Goal: Entertainment & Leisure: Consume media (video, audio)

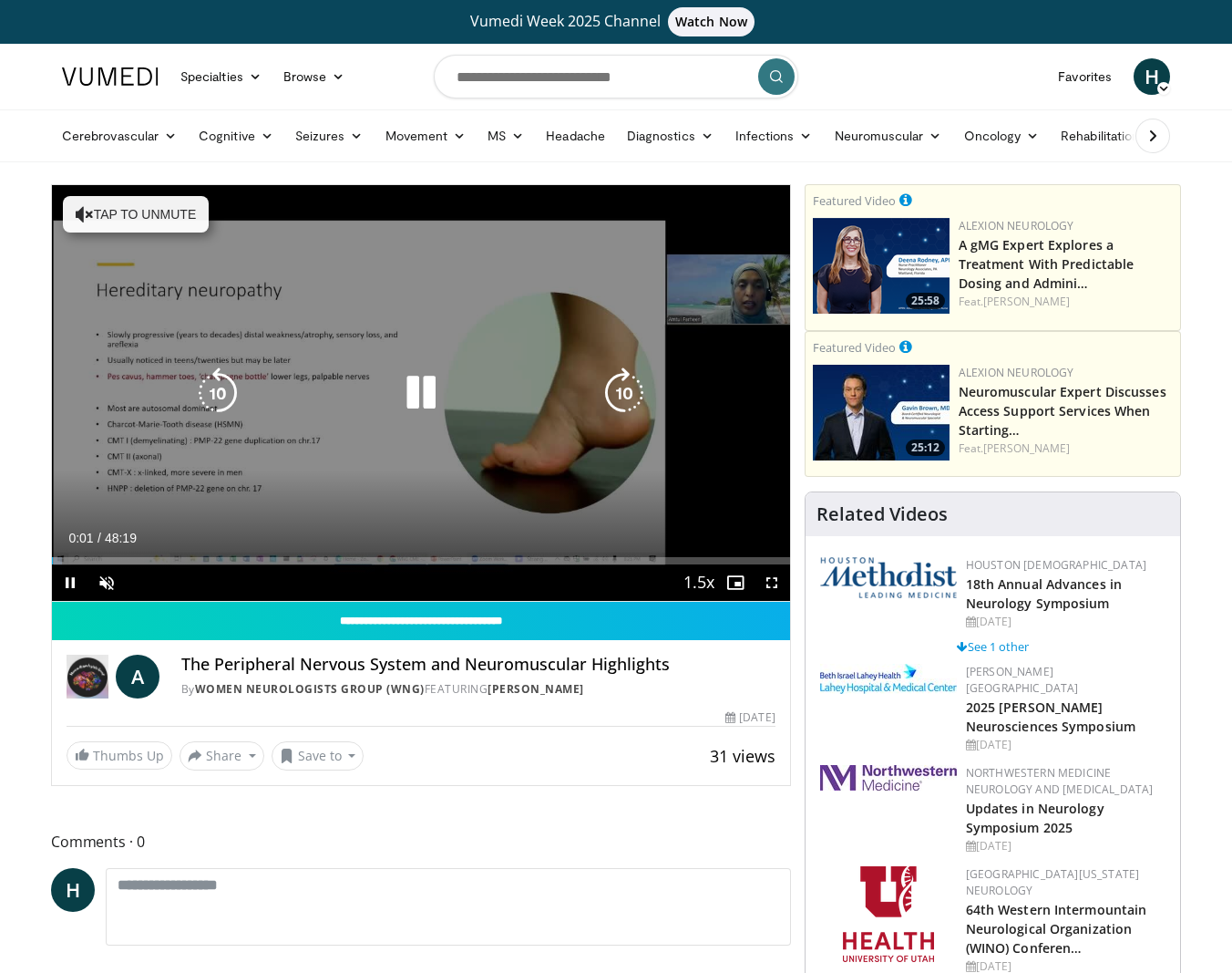
click at [157, 218] on button "Tap to unmute" at bounding box center [136, 214] width 146 height 36
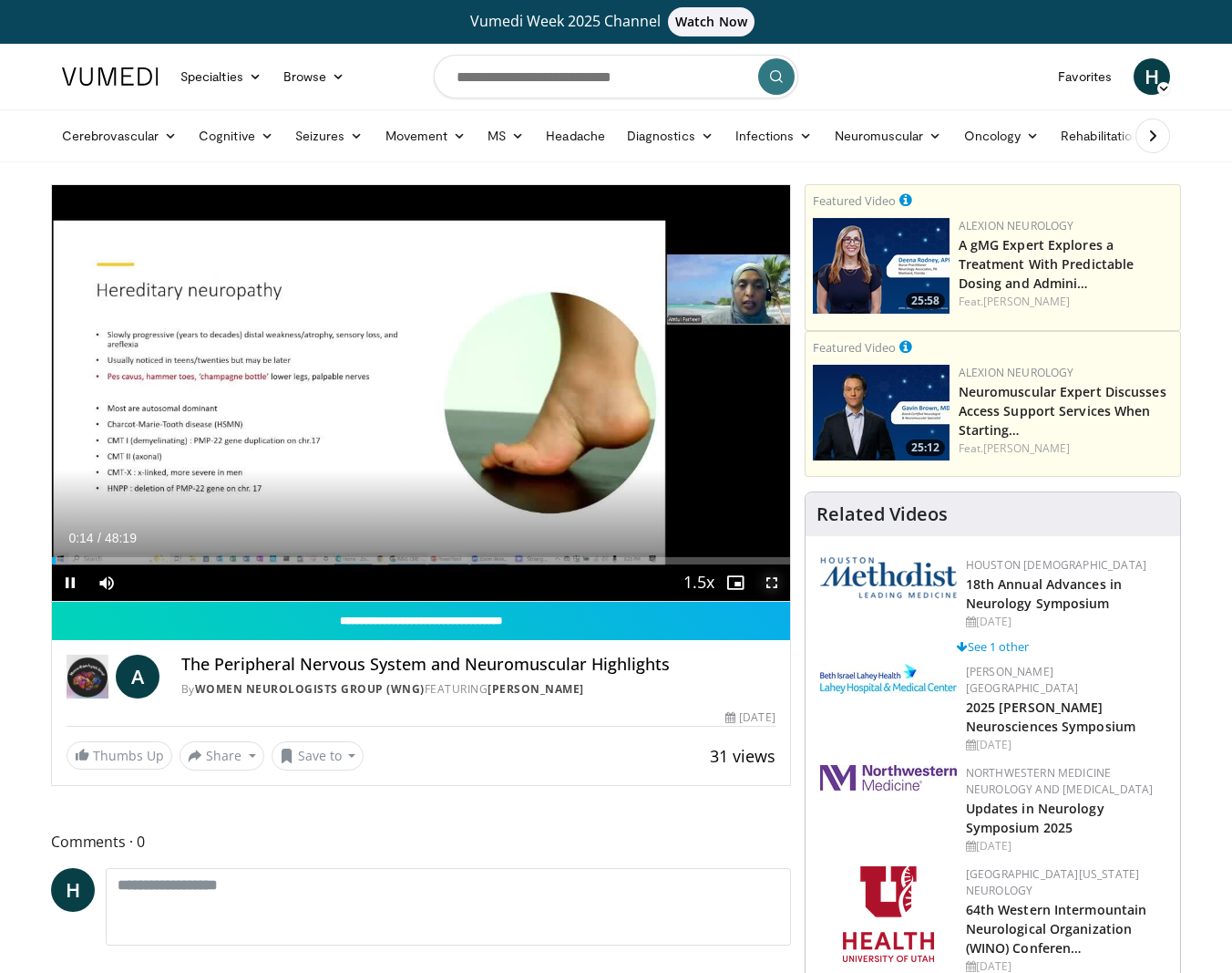
click at [777, 587] on span "Video Player" at bounding box center [772, 582] width 36 height 36
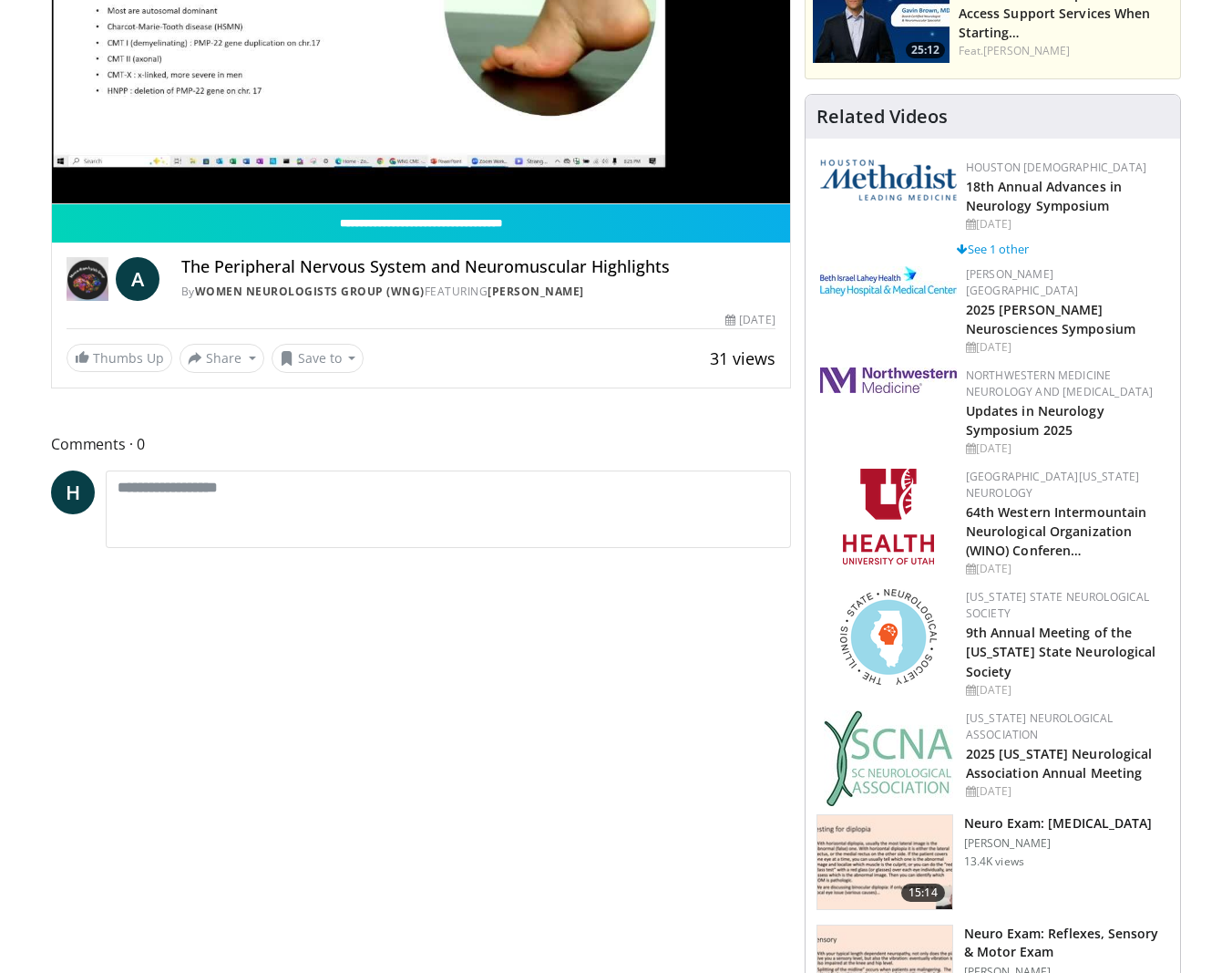
scroll to position [122, 0]
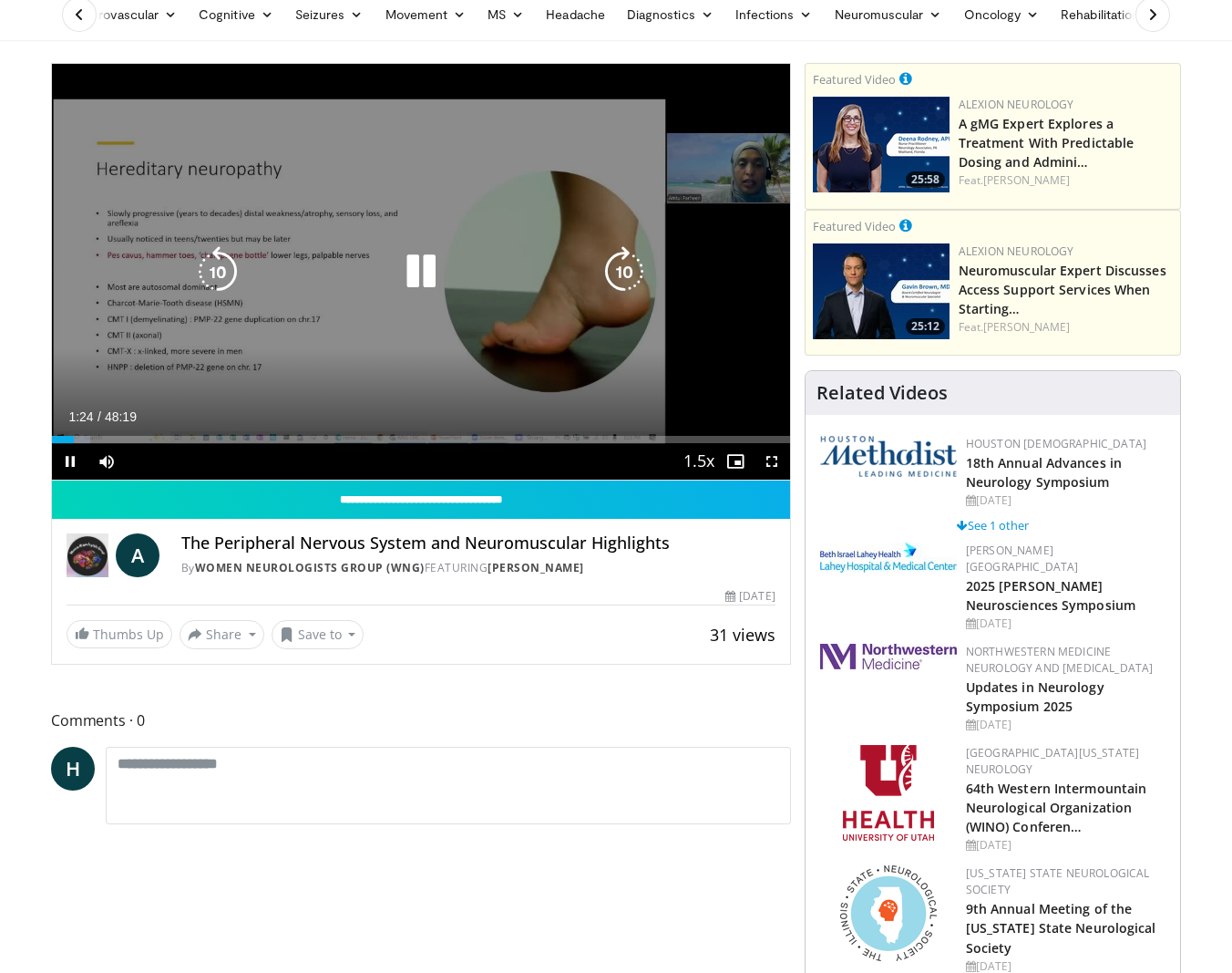
click at [620, 269] on icon "Video Player" at bounding box center [624, 271] width 51 height 51
click at [622, 270] on icon "Video Player" at bounding box center [624, 271] width 51 height 51
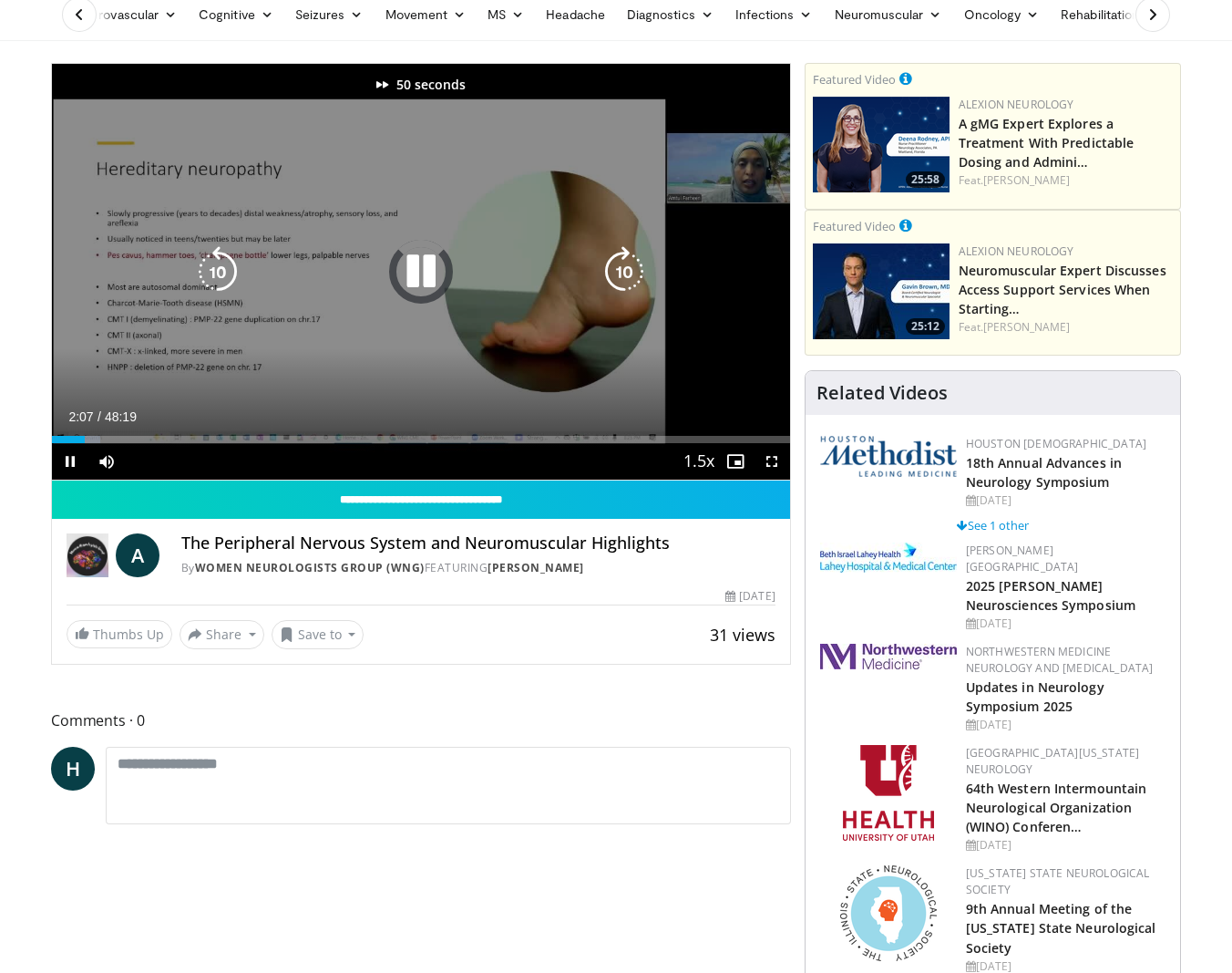
click at [622, 270] on icon "Video Player" at bounding box center [624, 271] width 51 height 51
click at [624, 270] on icon "Video Player" at bounding box center [624, 271] width 51 height 51
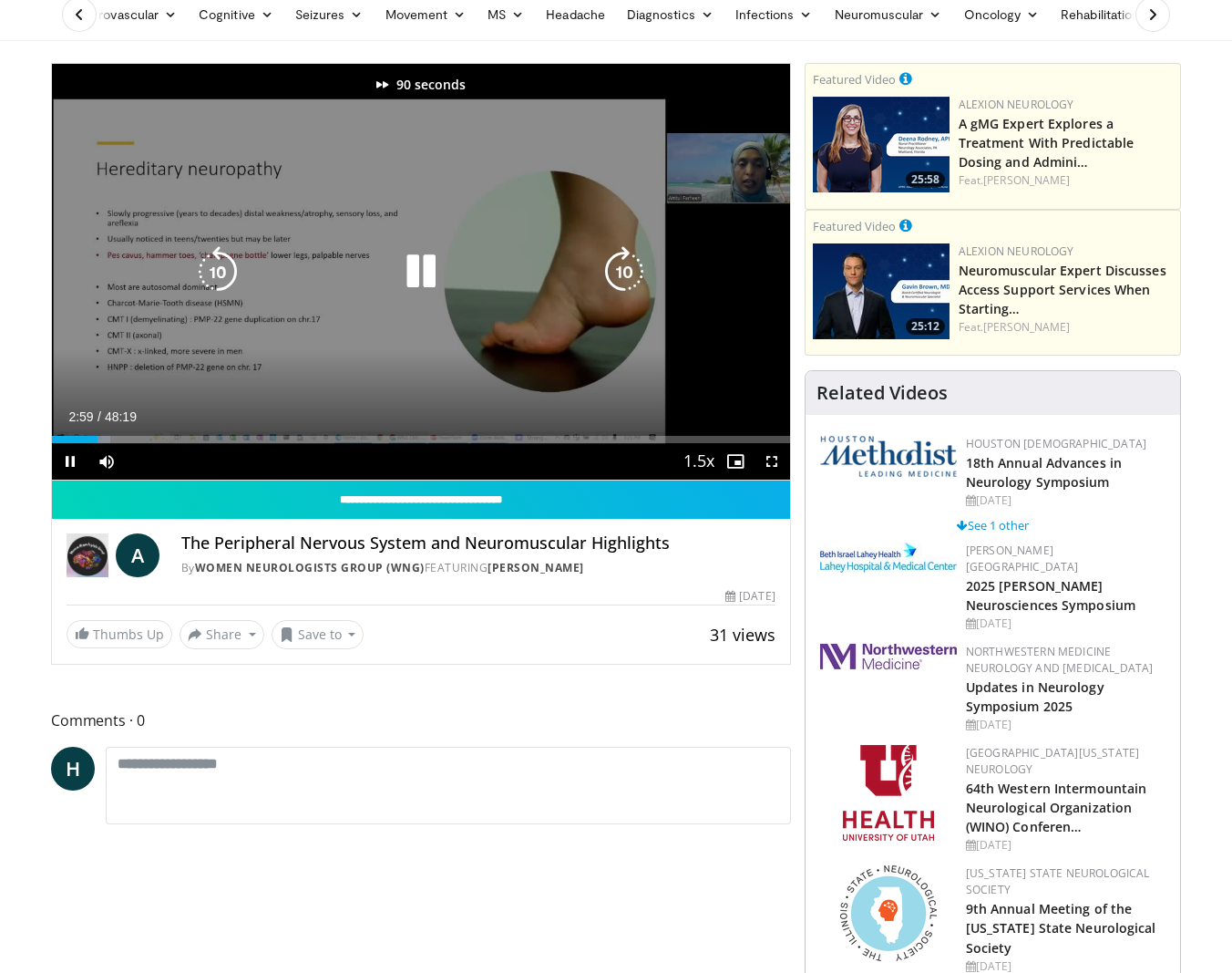
click at [624, 270] on icon "Video Player" at bounding box center [624, 271] width 51 height 51
click at [624, 271] on icon "Video Player" at bounding box center [624, 271] width 51 height 51
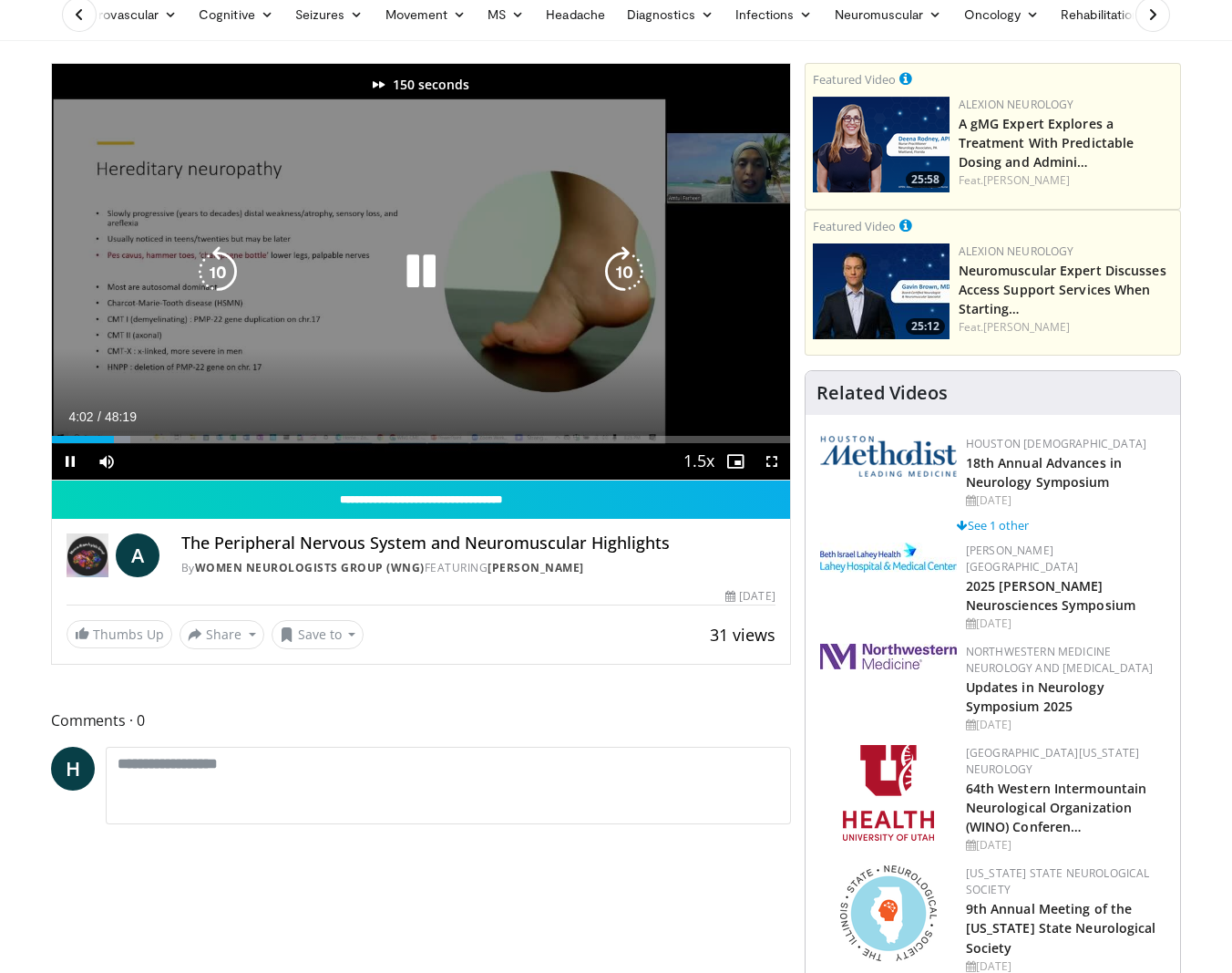
click at [624, 271] on icon "Video Player" at bounding box center [624, 271] width 51 height 51
click at [622, 272] on icon "Video Player" at bounding box center [624, 271] width 51 height 51
click at [621, 272] on icon "Video Player" at bounding box center [624, 271] width 51 height 51
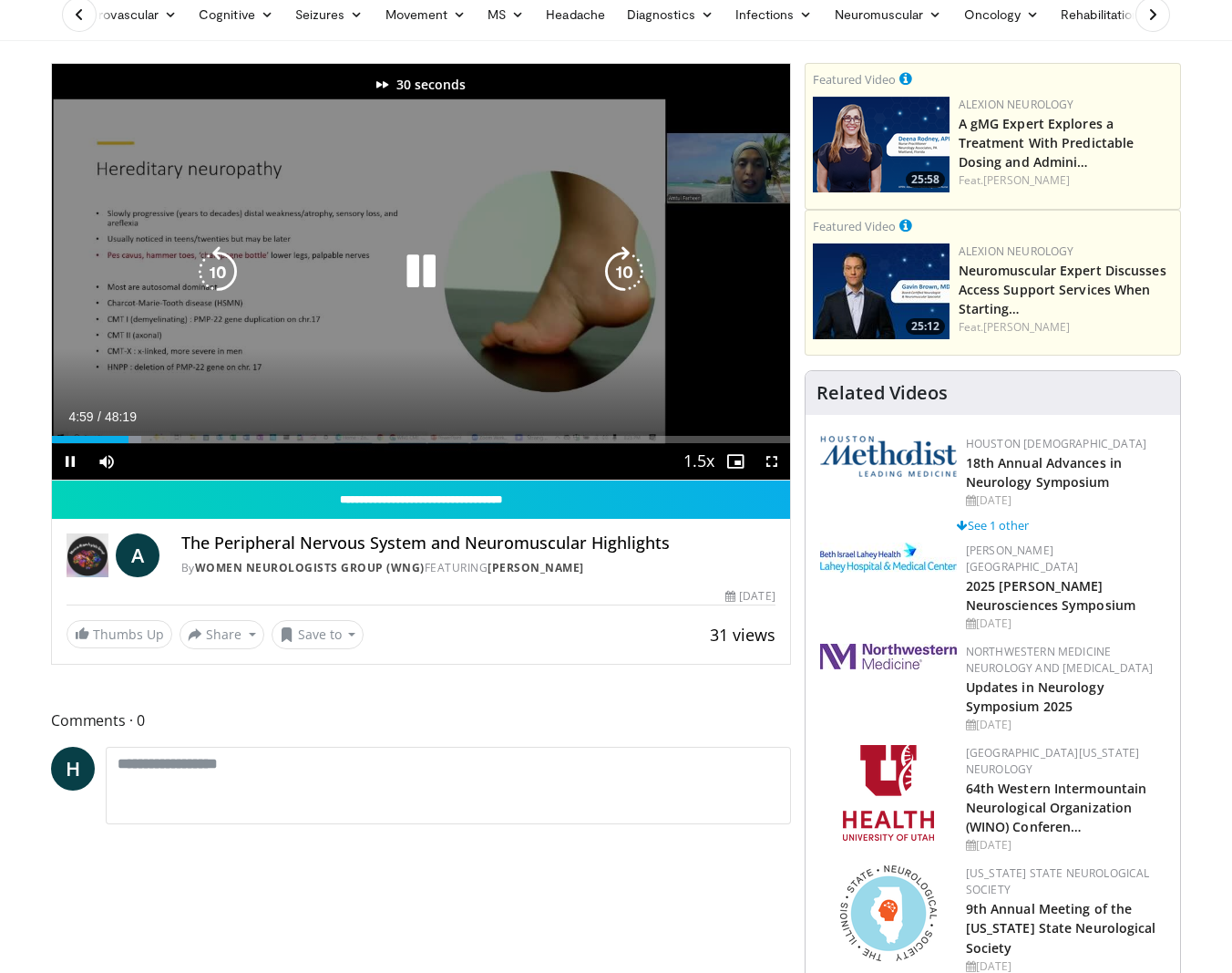
click at [621, 272] on icon "Video Player" at bounding box center [624, 271] width 51 height 51
click at [580, 247] on div "40 seconds Tap to unmute" at bounding box center [421, 271] width 738 height 415
